Goal: Task Accomplishment & Management: Complete application form

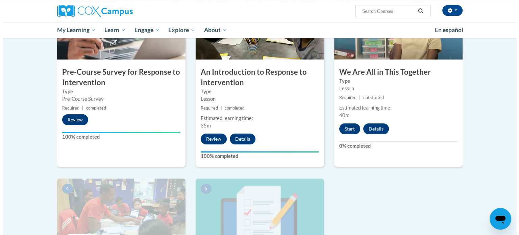
scroll to position [185, 0]
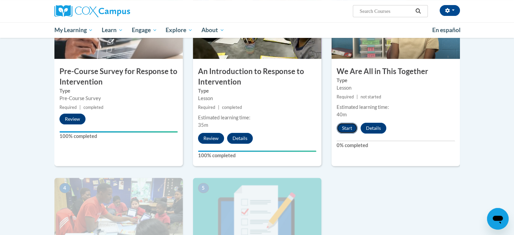
click at [348, 129] on button "Start" at bounding box center [347, 128] width 21 height 11
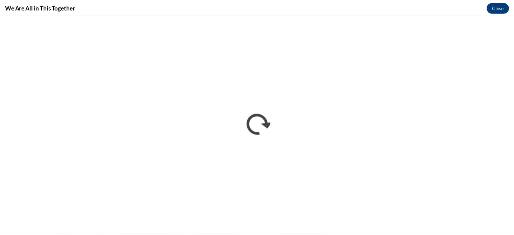
scroll to position [0, 0]
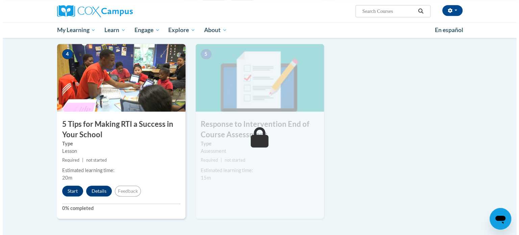
scroll to position [320, 0]
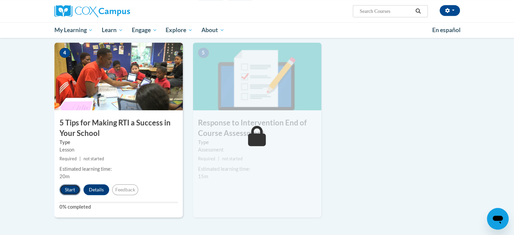
click at [65, 190] on button "Start" at bounding box center [69, 189] width 21 height 11
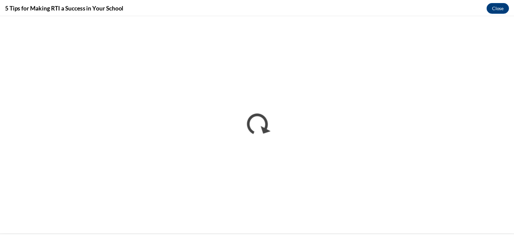
scroll to position [0, 0]
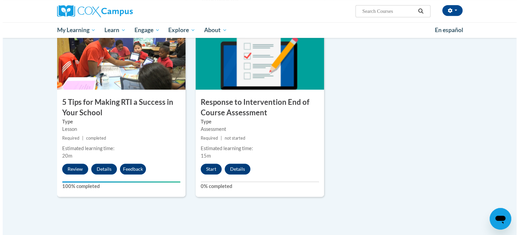
scroll to position [342, 0]
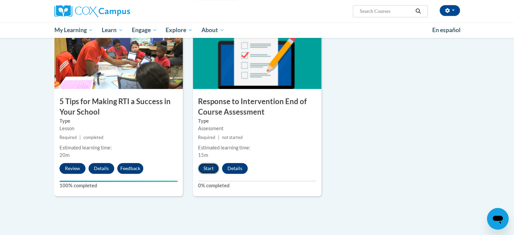
click at [212, 170] on button "Start" at bounding box center [208, 168] width 21 height 11
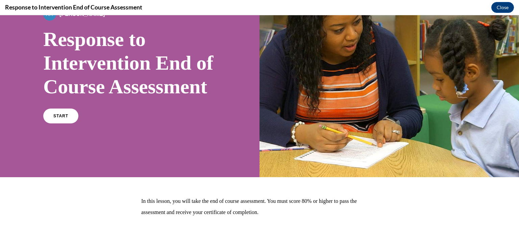
scroll to position [56, 0]
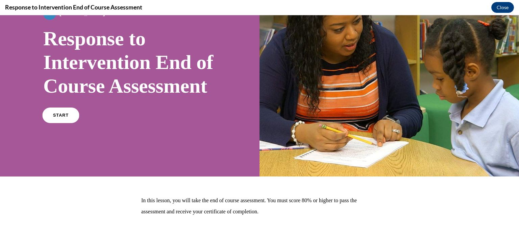
click at [62, 118] on span "START" at bounding box center [61, 115] width 16 height 5
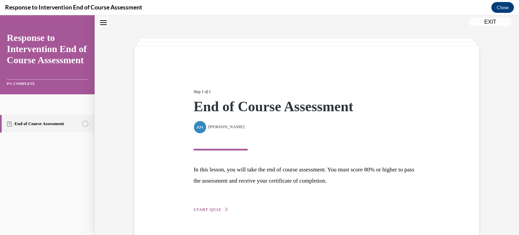
scroll to position [39, 0]
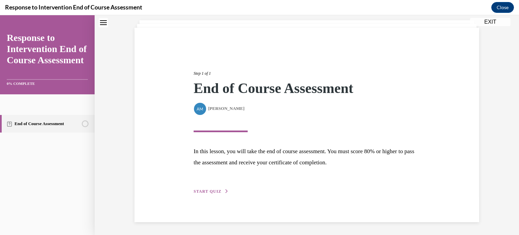
click at [211, 191] on span "START QUIZ" at bounding box center [208, 191] width 28 height 5
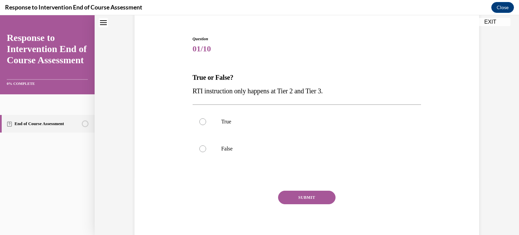
scroll to position [59, 0]
click at [200, 152] on label "False" at bounding box center [307, 147] width 229 height 27
click at [200, 151] on input "False" at bounding box center [202, 148] width 7 height 7
radio input "true"
click at [303, 196] on button "SUBMIT" at bounding box center [306, 197] width 57 height 14
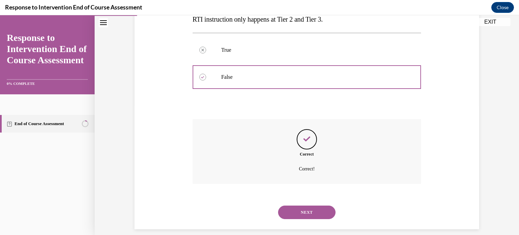
scroll to position [137, 0]
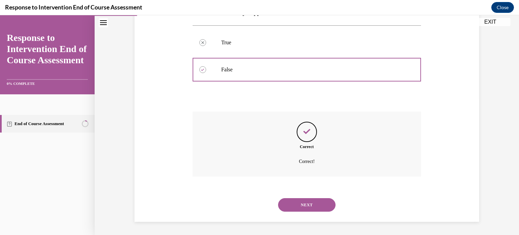
click at [317, 200] on button "NEXT" at bounding box center [306, 205] width 57 height 14
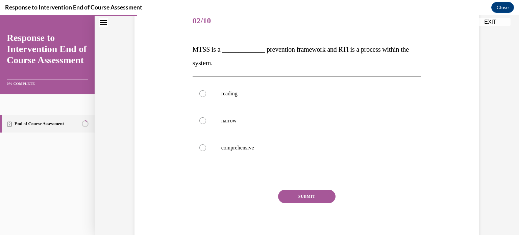
scroll to position [88, 0]
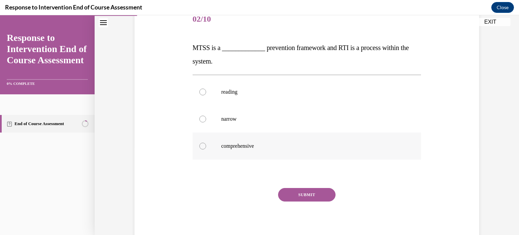
click at [197, 150] on label "comprehensive" at bounding box center [307, 145] width 229 height 27
click at [199, 149] on input "comprehensive" at bounding box center [202, 146] width 7 height 7
radio input "true"
click at [307, 192] on button "SUBMIT" at bounding box center [306, 195] width 57 height 14
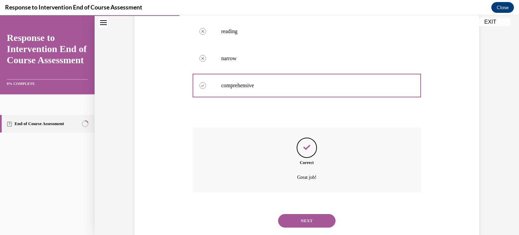
scroll to position [164, 0]
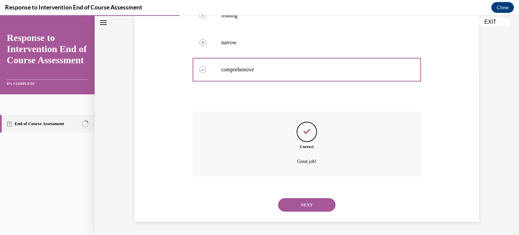
click at [307, 206] on button "NEXT" at bounding box center [306, 205] width 57 height 14
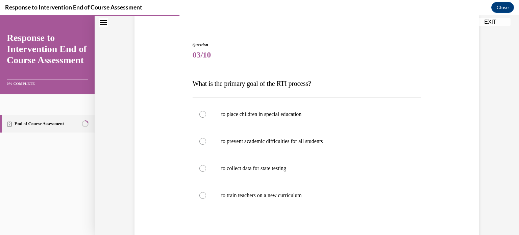
scroll to position [54, 0]
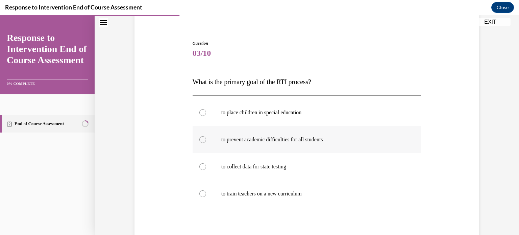
click at [319, 142] on p "to prevent academic difficulties for all students" at bounding box center [312, 139] width 183 height 7
click at [206, 142] on input "to prevent academic difficulties for all students" at bounding box center [202, 139] width 7 height 7
radio input "true"
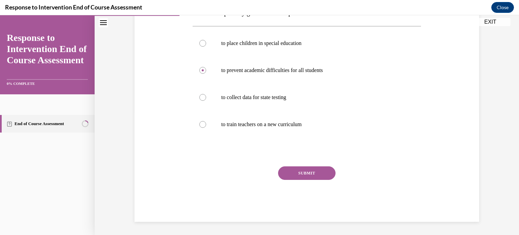
click at [315, 172] on button "SUBMIT" at bounding box center [306, 173] width 57 height 14
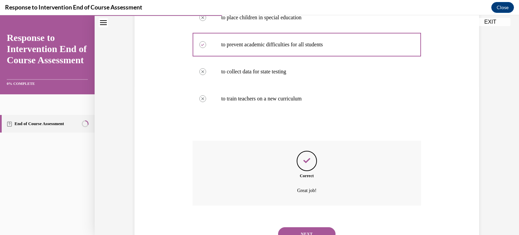
scroll to position [168, 0]
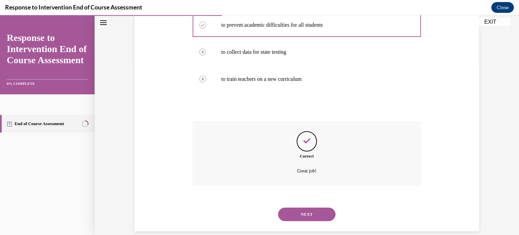
click at [319, 215] on button "NEXT" at bounding box center [306, 214] width 57 height 14
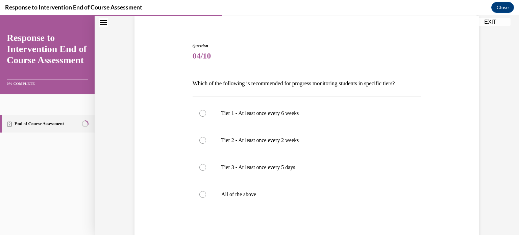
scroll to position [52, 0]
click at [199, 196] on div at bounding box center [202, 193] width 7 height 7
click at [199, 196] on input "All of the above" at bounding box center [202, 193] width 7 height 7
radio input "true"
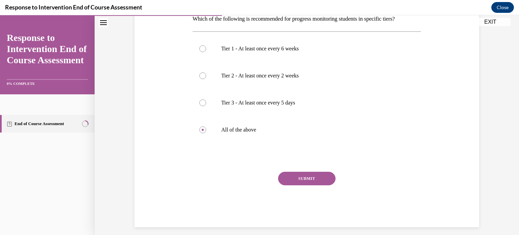
click at [324, 182] on button "SUBMIT" at bounding box center [306, 179] width 57 height 14
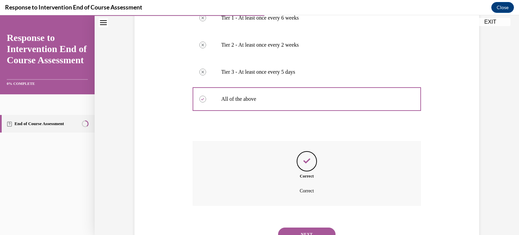
scroll to position [176, 0]
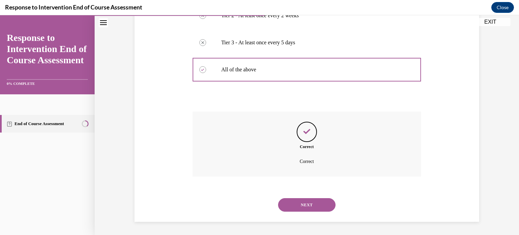
click at [312, 199] on button "NEXT" at bounding box center [306, 205] width 57 height 14
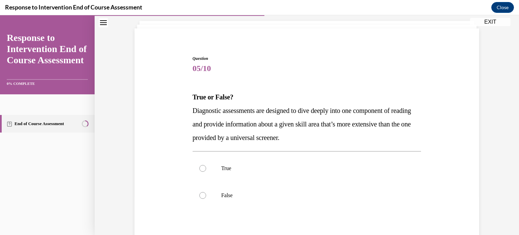
scroll to position [56, 0]
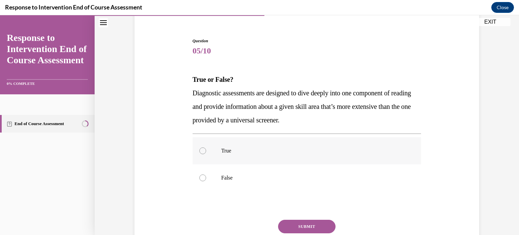
click at [200, 151] on div at bounding box center [202, 150] width 7 height 7
click at [200, 151] on input "True" at bounding box center [202, 150] width 7 height 7
radio input "true"
click at [312, 221] on button "SUBMIT" at bounding box center [306, 227] width 57 height 14
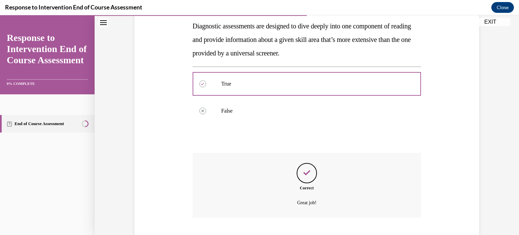
scroll to position [164, 0]
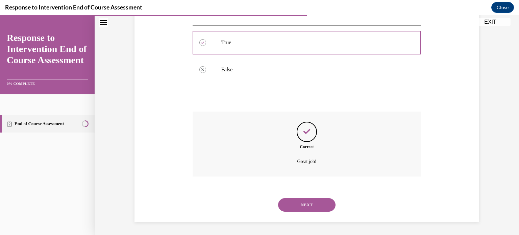
click at [321, 202] on button "NEXT" at bounding box center [306, 205] width 57 height 14
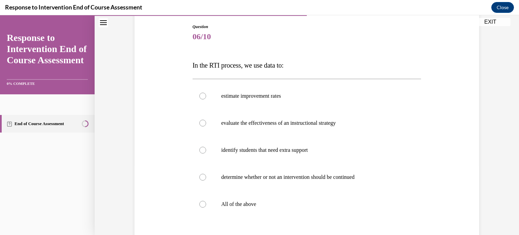
scroll to position [72, 0]
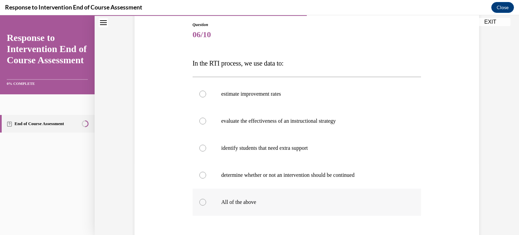
click at [201, 200] on div at bounding box center [202, 202] width 7 height 7
click at [201, 200] on input "All of the above" at bounding box center [202, 202] width 7 height 7
radio input "true"
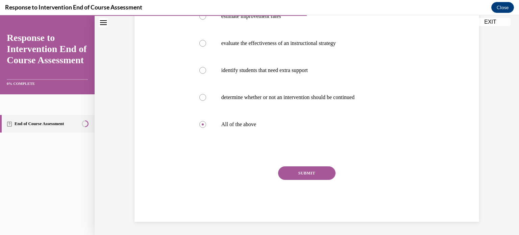
click at [315, 178] on button "SUBMIT" at bounding box center [306, 173] width 57 height 14
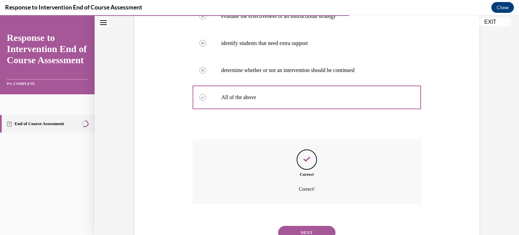
scroll to position [205, 0]
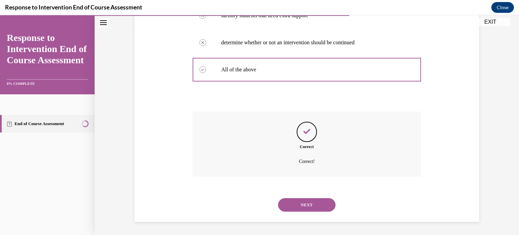
click at [313, 202] on button "NEXT" at bounding box center [306, 205] width 57 height 14
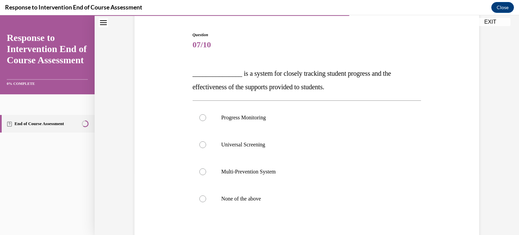
scroll to position [62, 0]
click at [206, 116] on label "Progress Monitoring" at bounding box center [307, 117] width 229 height 27
click at [206, 116] on input "Progress Monitoring" at bounding box center [202, 117] width 7 height 7
radio input "true"
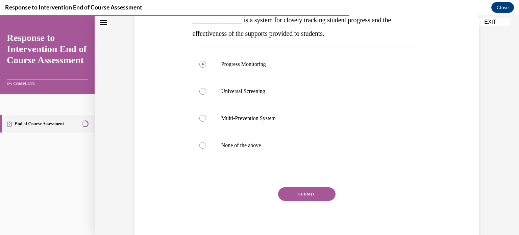
click at [308, 191] on button "SUBMIT" at bounding box center [306, 194] width 57 height 14
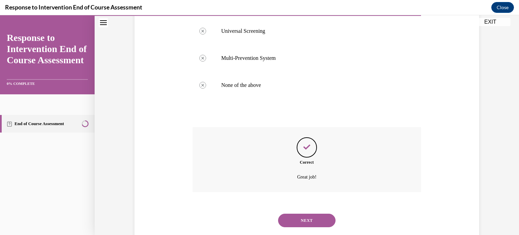
scroll to position [191, 0]
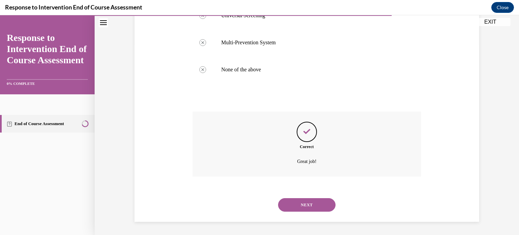
click at [314, 207] on button "NEXT" at bounding box center [306, 205] width 57 height 14
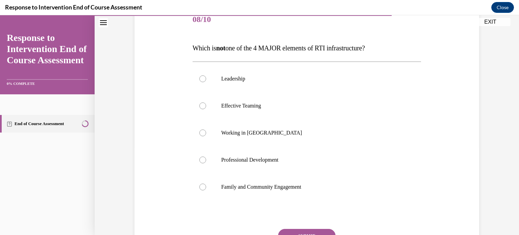
scroll to position [92, 0]
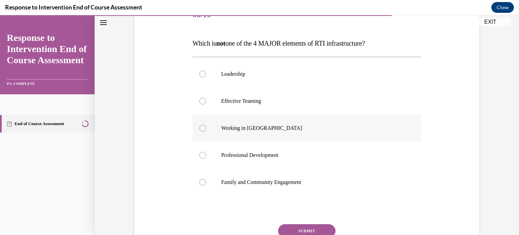
click at [200, 130] on div at bounding box center [202, 128] width 7 height 7
click at [200, 130] on input "Working in Silos" at bounding box center [202, 128] width 7 height 7
radio input "true"
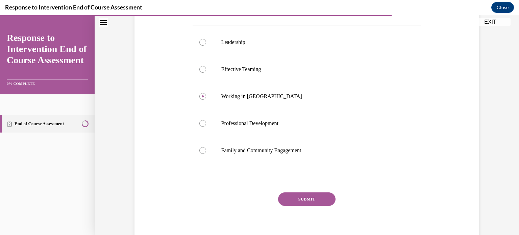
click at [312, 201] on button "SUBMIT" at bounding box center [306, 199] width 57 height 14
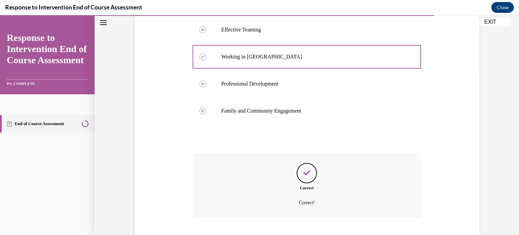
scroll to position [205, 0]
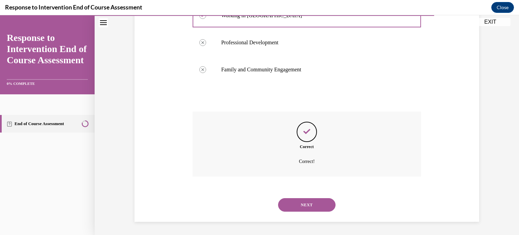
click at [316, 201] on button "NEXT" at bounding box center [306, 205] width 57 height 14
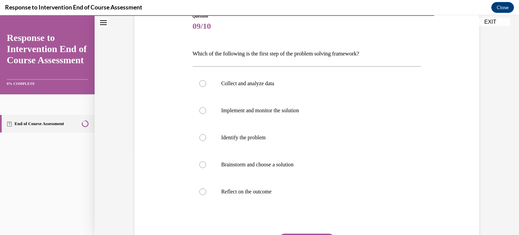
scroll to position [81, 0]
click at [202, 89] on label "Collect and analyze data" at bounding box center [307, 83] width 229 height 27
click at [202, 87] on input "Collect and analyze data" at bounding box center [202, 83] width 7 height 7
radio input "true"
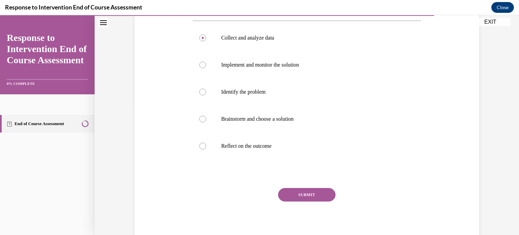
click at [319, 196] on button "SUBMIT" at bounding box center [306, 195] width 57 height 14
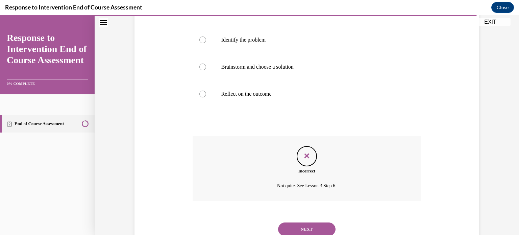
scroll to position [190, 0]
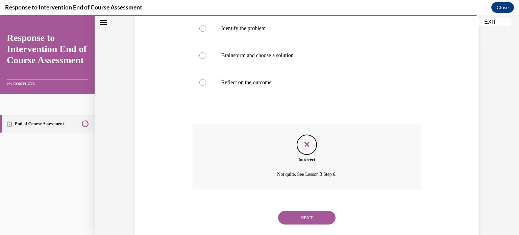
click at [316, 219] on button "NEXT" at bounding box center [306, 218] width 57 height 14
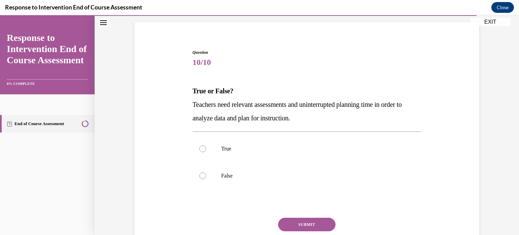
scroll to position [45, 0]
click at [205, 150] on label "True" at bounding box center [307, 147] width 229 height 27
click at [205, 150] on input "True" at bounding box center [202, 148] width 7 height 7
radio input "true"
click at [308, 222] on button "SUBMIT" at bounding box center [306, 224] width 57 height 14
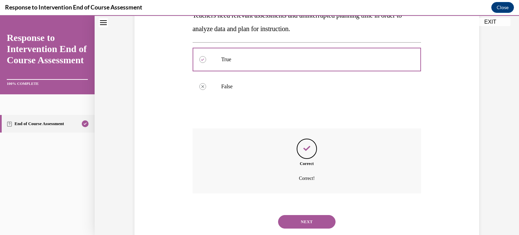
scroll to position [151, 0]
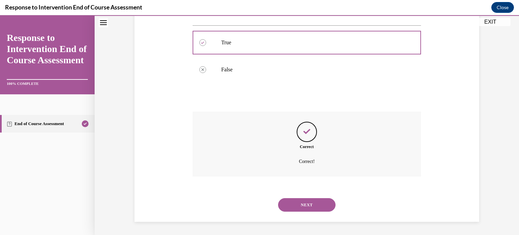
click at [308, 201] on button "NEXT" at bounding box center [306, 205] width 57 height 14
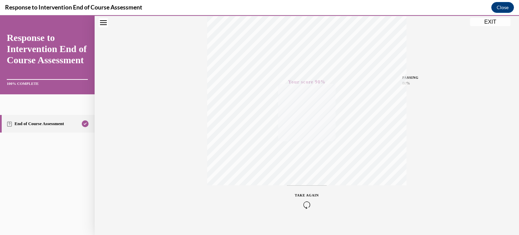
scroll to position [126, 0]
click at [493, 28] on div "Quiz Results PASSING 80% Your score 90% Passed PASSING 80% Your score Your scor…" at bounding box center [307, 72] width 424 height 325
click at [302, 188] on div "TAKE AGAIN" at bounding box center [307, 190] width 24 height 16
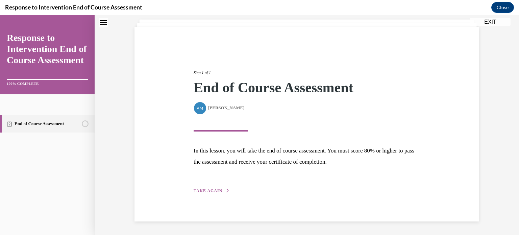
scroll to position [39, 0]
click at [208, 192] on span "TAKE AGAIN" at bounding box center [208, 191] width 29 height 5
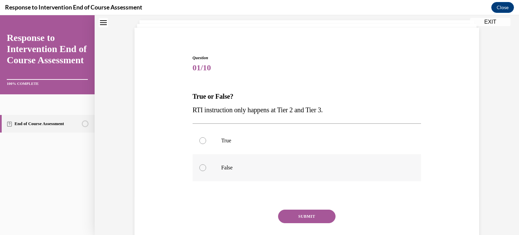
click at [204, 176] on label "False" at bounding box center [307, 167] width 229 height 27
click at [204, 171] on input "False" at bounding box center [202, 167] width 7 height 7
radio input "true"
click at [301, 216] on button "SUBMIT" at bounding box center [306, 217] width 57 height 14
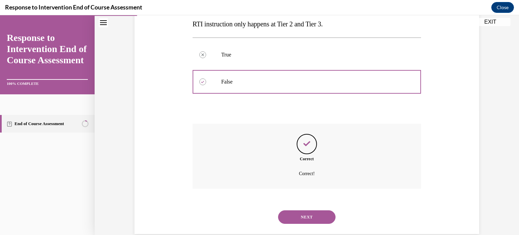
scroll to position [137, 0]
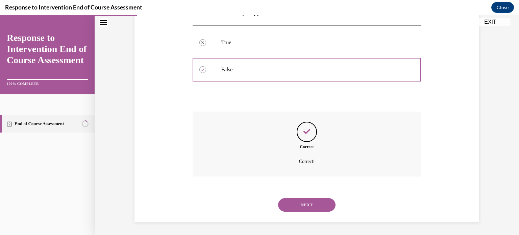
click at [311, 208] on button "NEXT" at bounding box center [306, 205] width 57 height 14
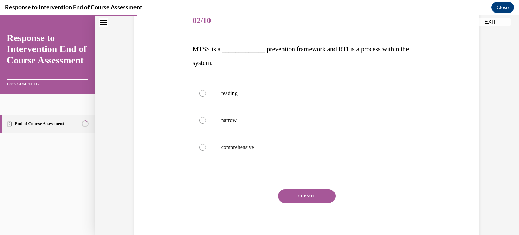
click at [201, 175] on div at bounding box center [307, 175] width 229 height 8
click at [207, 143] on label "comprehensive" at bounding box center [307, 146] width 229 height 27
click at [206, 144] on input "comprehensive" at bounding box center [202, 147] width 7 height 7
radio input "true"
click at [322, 194] on button "SUBMIT" at bounding box center [306, 196] width 57 height 14
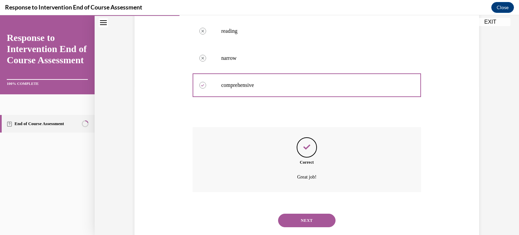
scroll to position [164, 0]
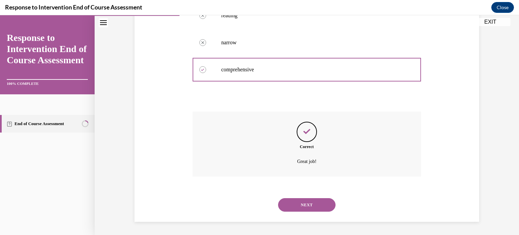
click at [314, 205] on button "NEXT" at bounding box center [306, 205] width 57 height 14
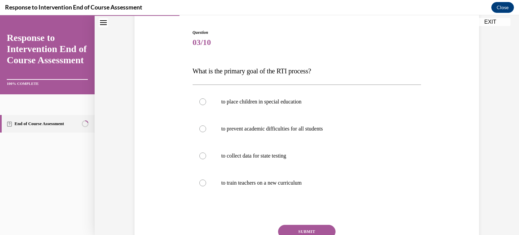
scroll to position [65, 0]
click at [199, 132] on label "to prevent academic difficulties for all students" at bounding box center [307, 128] width 229 height 27
click at [199, 132] on input "to prevent academic difficulties for all students" at bounding box center [202, 128] width 7 height 7
radio input "true"
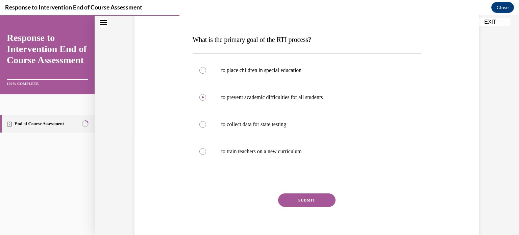
click at [306, 200] on button "SUBMIT" at bounding box center [306, 200] width 57 height 14
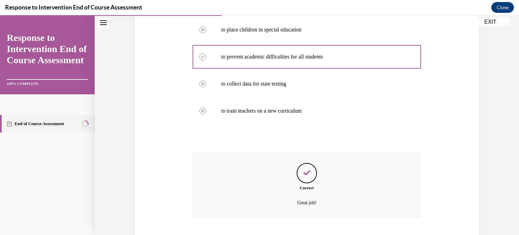
scroll to position [178, 0]
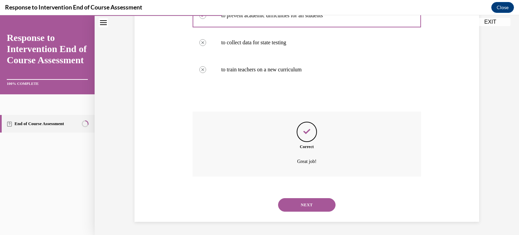
click at [310, 207] on button "NEXT" at bounding box center [306, 205] width 57 height 14
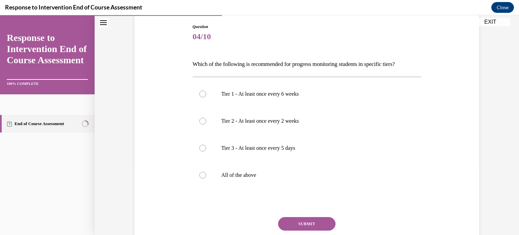
scroll to position [71, 0]
click at [260, 176] on p "All of the above" at bounding box center [312, 174] width 183 height 7
click at [206, 176] on input "All of the above" at bounding box center [202, 174] width 7 height 7
radio input "true"
click at [303, 222] on button "SUBMIT" at bounding box center [306, 223] width 57 height 14
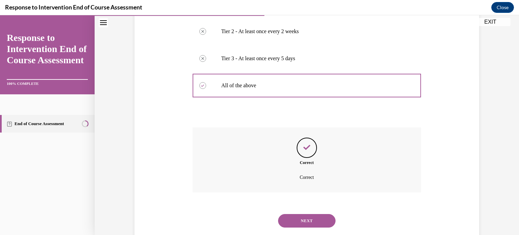
scroll to position [176, 0]
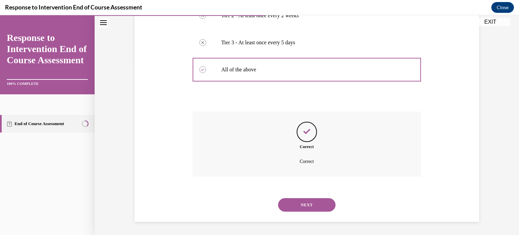
click at [314, 206] on button "NEXT" at bounding box center [306, 205] width 57 height 14
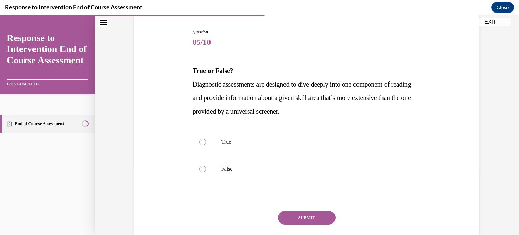
scroll to position [65, 0]
click at [208, 143] on label "True" at bounding box center [307, 141] width 229 height 27
click at [206, 143] on input "True" at bounding box center [202, 141] width 7 height 7
radio input "true"
click at [326, 222] on button "SUBMIT" at bounding box center [306, 218] width 57 height 14
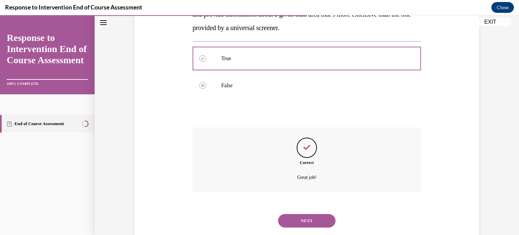
scroll to position [164, 0]
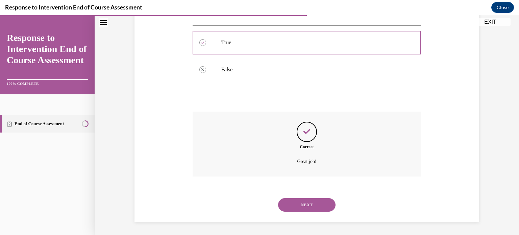
click at [314, 208] on button "NEXT" at bounding box center [306, 205] width 57 height 14
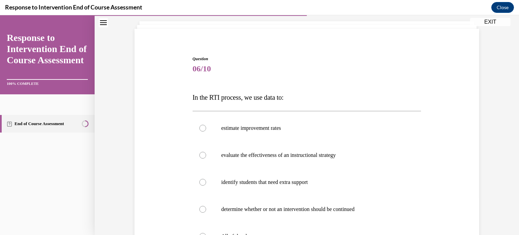
scroll to position [40, 0]
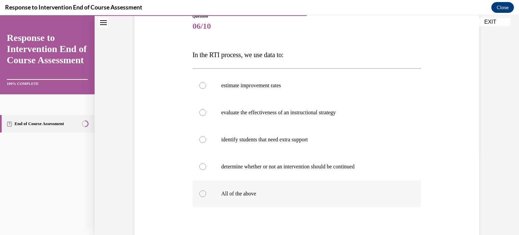
click at [279, 196] on p "All of the above" at bounding box center [312, 193] width 183 height 7
click at [206, 196] on input "All of the above" at bounding box center [202, 193] width 7 height 7
radio input "true"
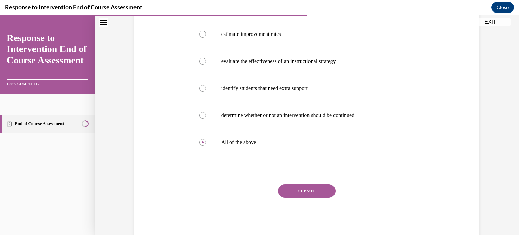
click at [319, 192] on button "SUBMIT" at bounding box center [306, 191] width 57 height 14
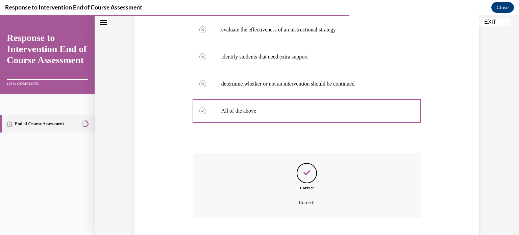
scroll to position [205, 0]
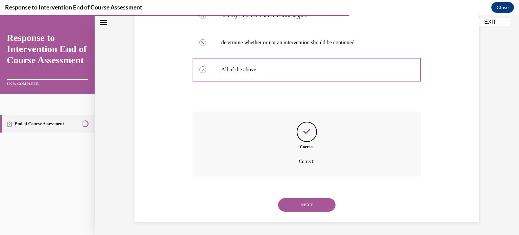
click at [325, 193] on div "NEXT" at bounding box center [307, 204] width 229 height 27
click at [318, 205] on button "NEXT" at bounding box center [306, 205] width 57 height 14
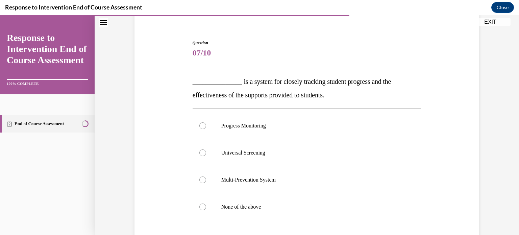
scroll to position [54, 0]
click at [289, 127] on p "Progress Monitoring" at bounding box center [312, 125] width 183 height 7
click at [206, 127] on input "Progress Monitoring" at bounding box center [202, 125] width 7 height 7
radio input "true"
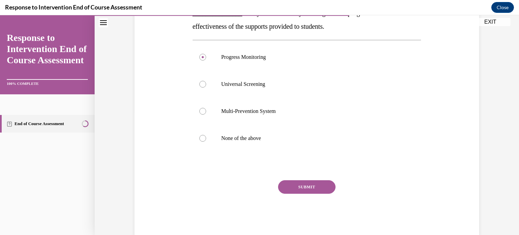
click at [312, 190] on button "SUBMIT" at bounding box center [306, 187] width 57 height 14
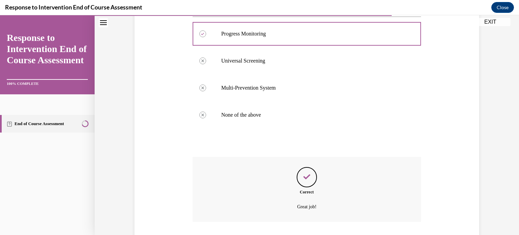
scroll to position [191, 0]
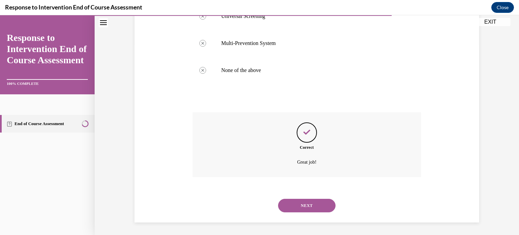
click at [315, 210] on button "NEXT" at bounding box center [306, 206] width 57 height 14
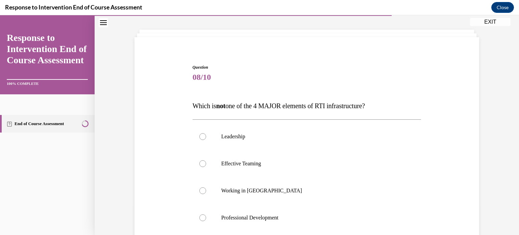
scroll to position [66, 0]
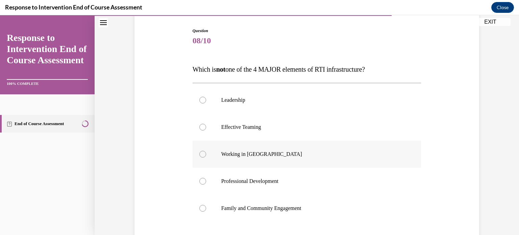
click at [200, 151] on div at bounding box center [202, 154] width 7 height 7
click at [200, 151] on input "Working in Silos" at bounding box center [202, 154] width 7 height 7
radio input "true"
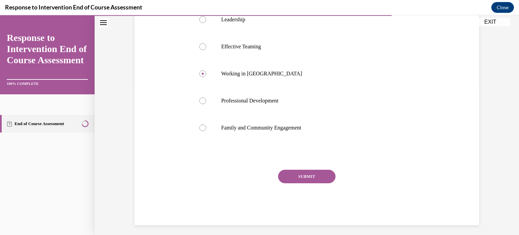
click at [308, 175] on button "SUBMIT" at bounding box center [306, 177] width 57 height 14
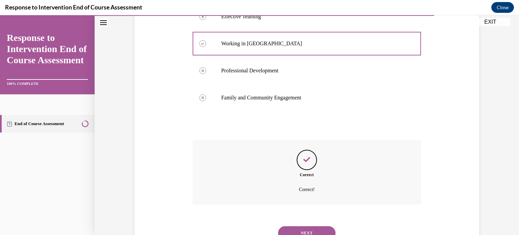
scroll to position [205, 0]
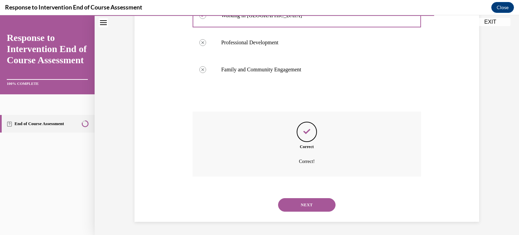
click at [314, 205] on button "NEXT" at bounding box center [306, 205] width 57 height 14
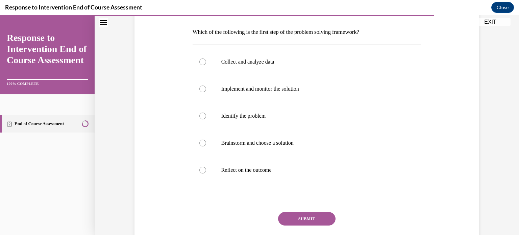
scroll to position [103, 0]
click at [194, 118] on label "Identify the problem" at bounding box center [307, 115] width 229 height 27
click at [199, 118] on input "Identify the problem" at bounding box center [202, 115] width 7 height 7
radio input "true"
click at [315, 220] on button "SUBMIT" at bounding box center [306, 219] width 57 height 14
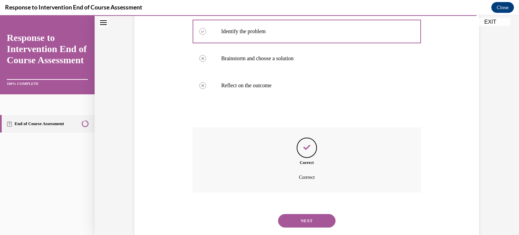
scroll to position [203, 0]
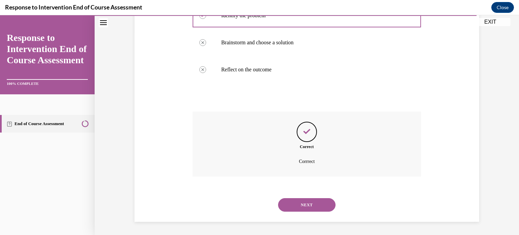
click at [311, 205] on button "NEXT" at bounding box center [306, 205] width 57 height 14
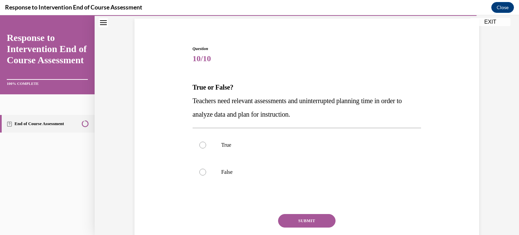
scroll to position [75, 0]
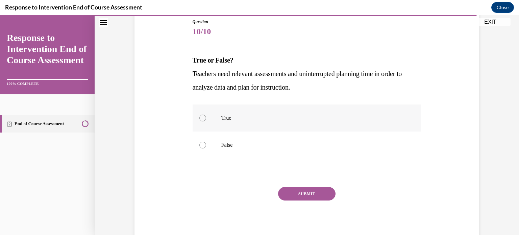
click at [216, 122] on label "True" at bounding box center [307, 117] width 229 height 27
click at [206, 121] on input "True" at bounding box center [202, 118] width 7 height 7
radio input "true"
click at [314, 188] on button "SUBMIT" at bounding box center [306, 194] width 57 height 14
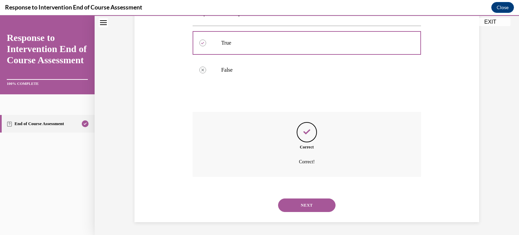
scroll to position [151, 0]
click at [317, 205] on button "NEXT" at bounding box center [306, 205] width 57 height 14
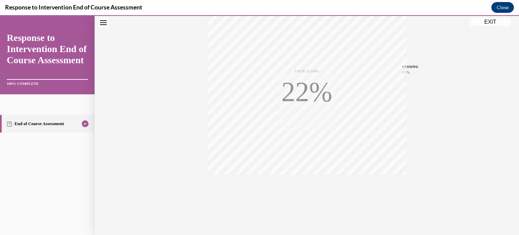
scroll to position [126, 0]
click at [492, 26] on div "Quiz Results PASSING 80% Your score 100% Passed PASSING 80% Your score Your sco…" at bounding box center [307, 72] width 424 height 325
click at [490, 28] on div "Quiz Results PASSING 80% Your score 100% Passed PASSING 80% Your score Your sco…" at bounding box center [307, 72] width 424 height 325
click at [496, 24] on button "EXIT" at bounding box center [490, 22] width 41 height 8
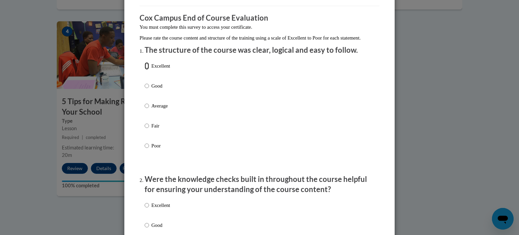
click at [145, 70] on input "Excellent" at bounding box center [147, 65] width 4 height 7
radio input "true"
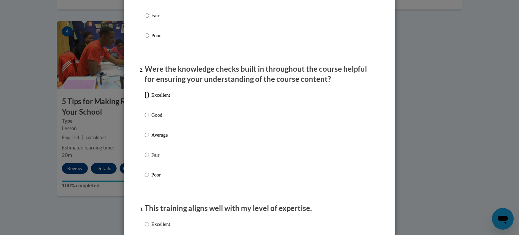
click at [145, 99] on input "Excellent" at bounding box center [147, 94] width 4 height 7
radio input "true"
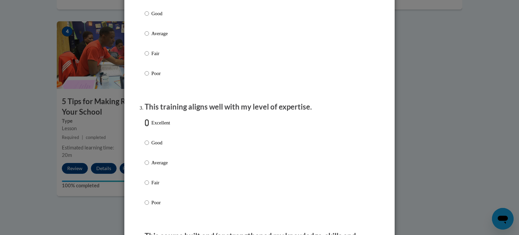
click at [145, 126] on input "Excellent" at bounding box center [147, 122] width 4 height 7
radio input "true"
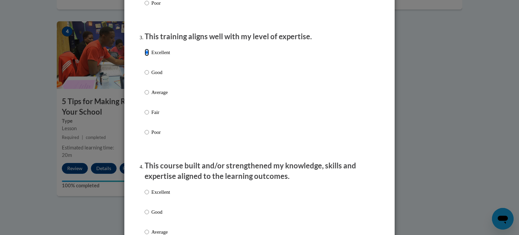
scroll to position [354, 0]
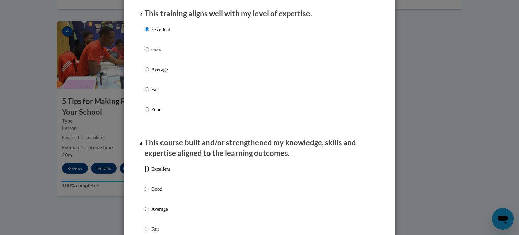
click at [145, 173] on input "Excellent" at bounding box center [147, 168] width 4 height 7
radio input "true"
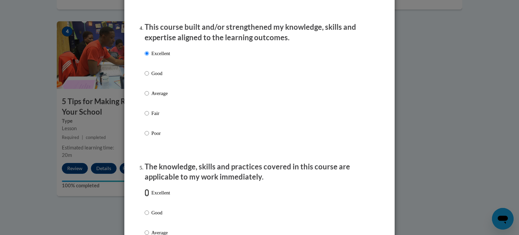
click at [145, 196] on input "Excellent" at bounding box center [147, 192] width 4 height 7
radio input "true"
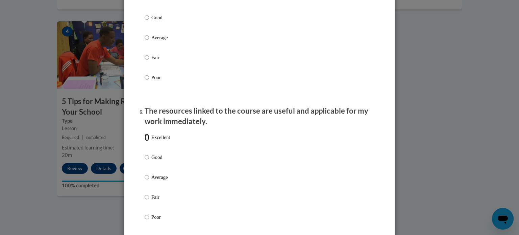
click at [145, 141] on input "Excellent" at bounding box center [147, 136] width 4 height 7
radio input "true"
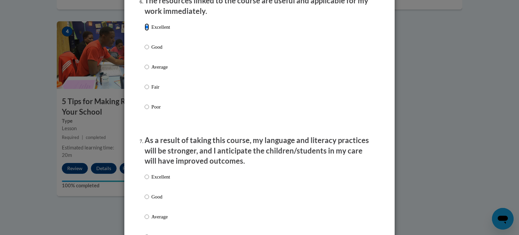
scroll to position [776, 0]
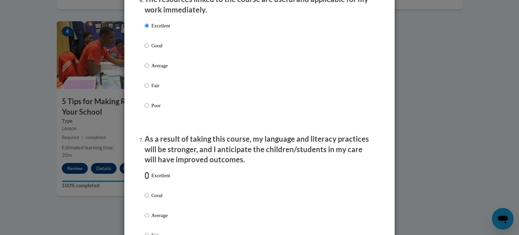
click at [145, 179] on input "Excellent" at bounding box center [147, 175] width 4 height 7
radio input "true"
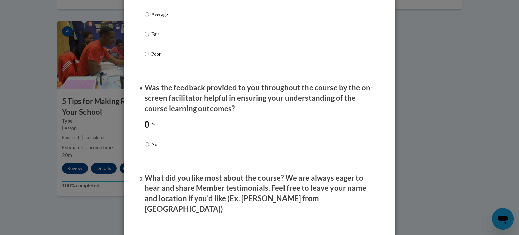
click at [145, 128] on input "Yes" at bounding box center [147, 124] width 4 height 7
radio input "true"
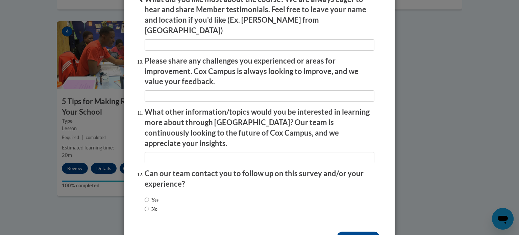
scroll to position [1172, 0]
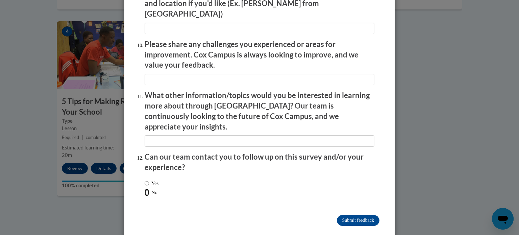
click at [145, 189] on input "No" at bounding box center [147, 192] width 4 height 7
radio input "true"
click at [360, 215] on input "Submit feedback" at bounding box center [358, 220] width 43 height 11
